Goal: Task Accomplishment & Management: Manage account settings

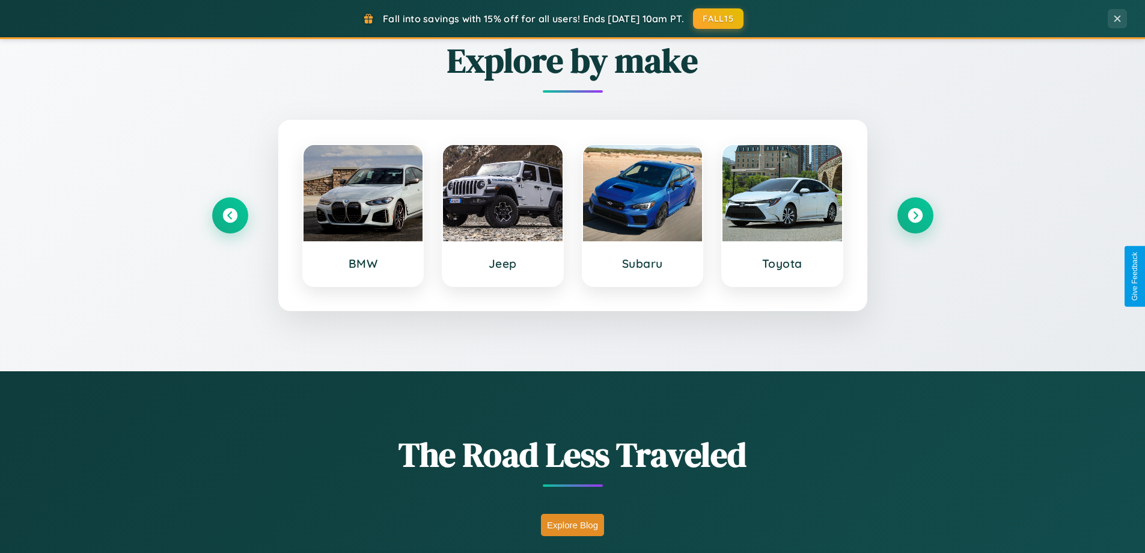
scroll to position [827, 0]
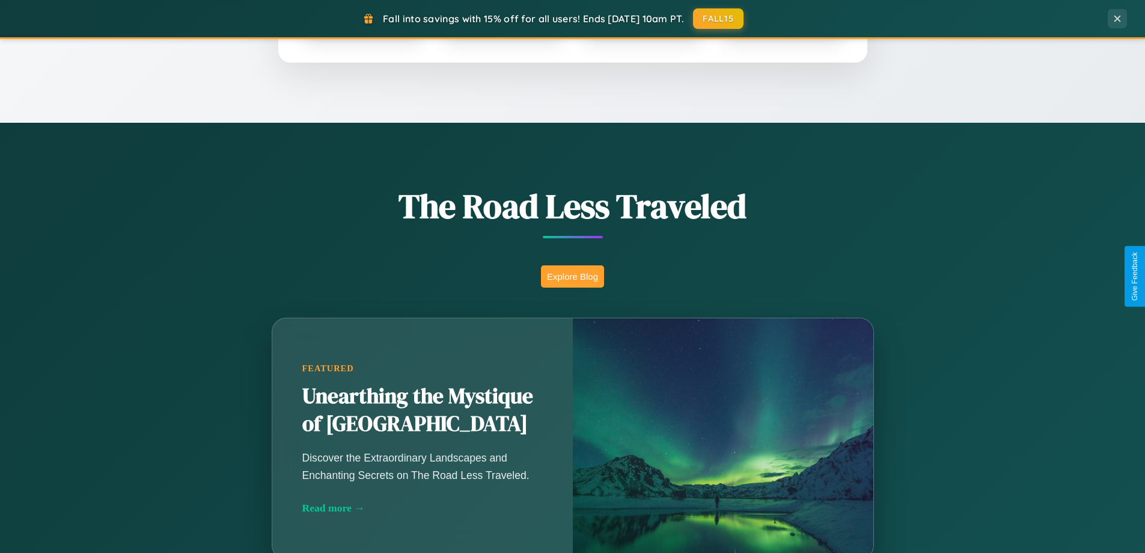
click at [572, 276] on button "Explore Blog" at bounding box center [572, 276] width 63 height 22
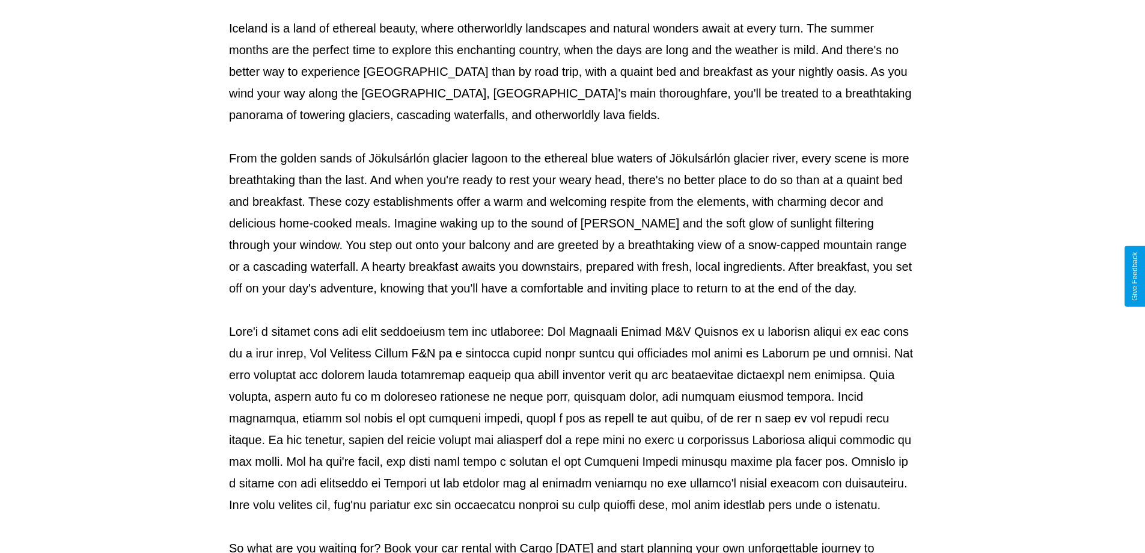
scroll to position [389, 0]
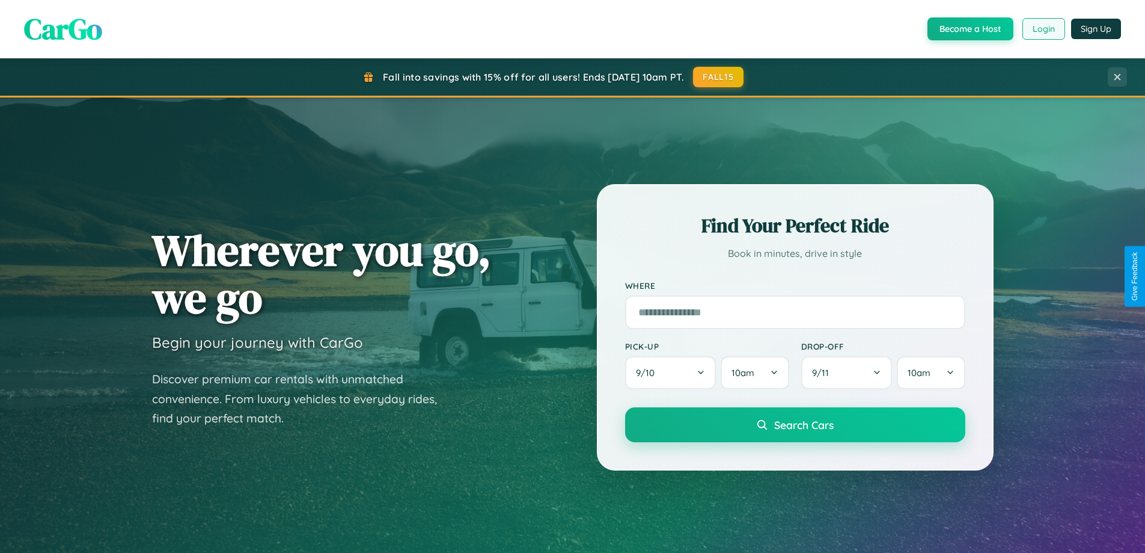
click at [1043, 29] on button "Login" at bounding box center [1044, 29] width 43 height 22
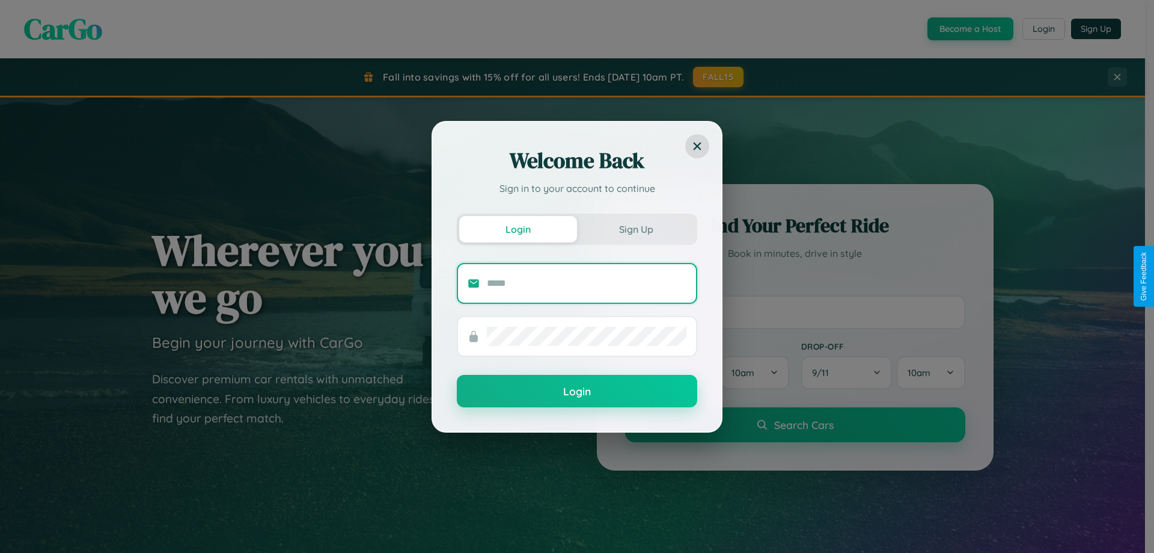
click at [587, 283] on input "text" at bounding box center [587, 283] width 200 height 19
type input "**********"
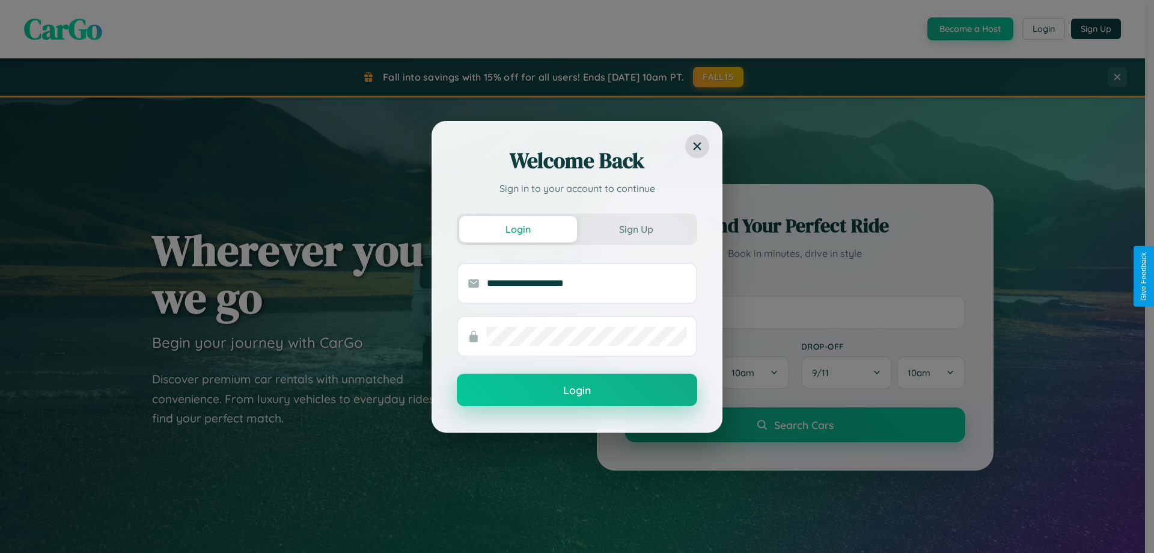
click at [577, 390] on button "Login" at bounding box center [577, 389] width 240 height 32
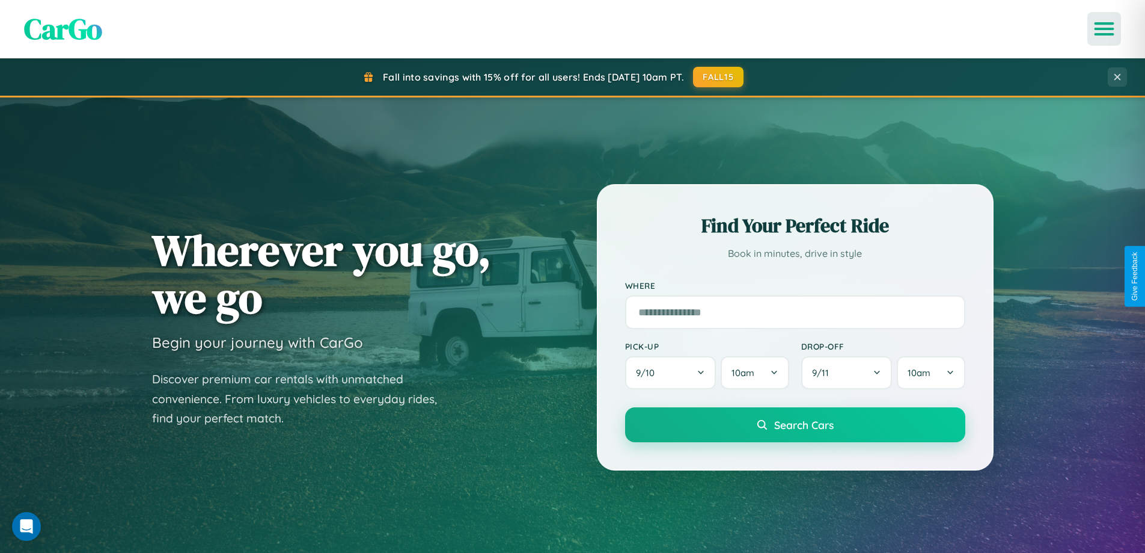
click at [1104, 29] on icon "Open menu" at bounding box center [1104, 28] width 17 height 11
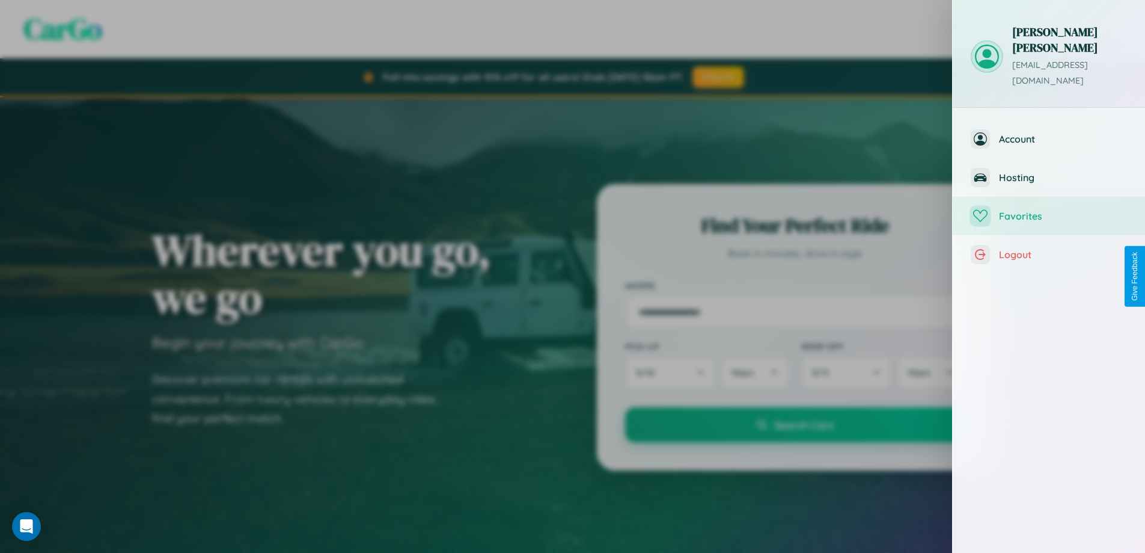
click at [1049, 210] on span "Favorites" at bounding box center [1063, 216] width 128 height 12
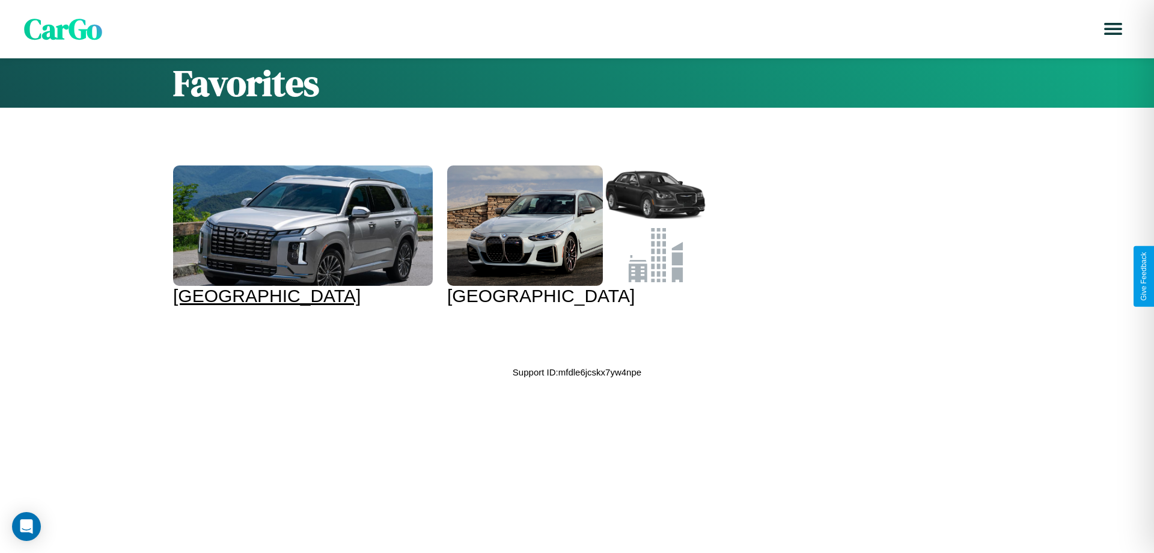
click at [301, 236] on div at bounding box center [303, 225] width 260 height 120
